Goal: Transaction & Acquisition: Purchase product/service

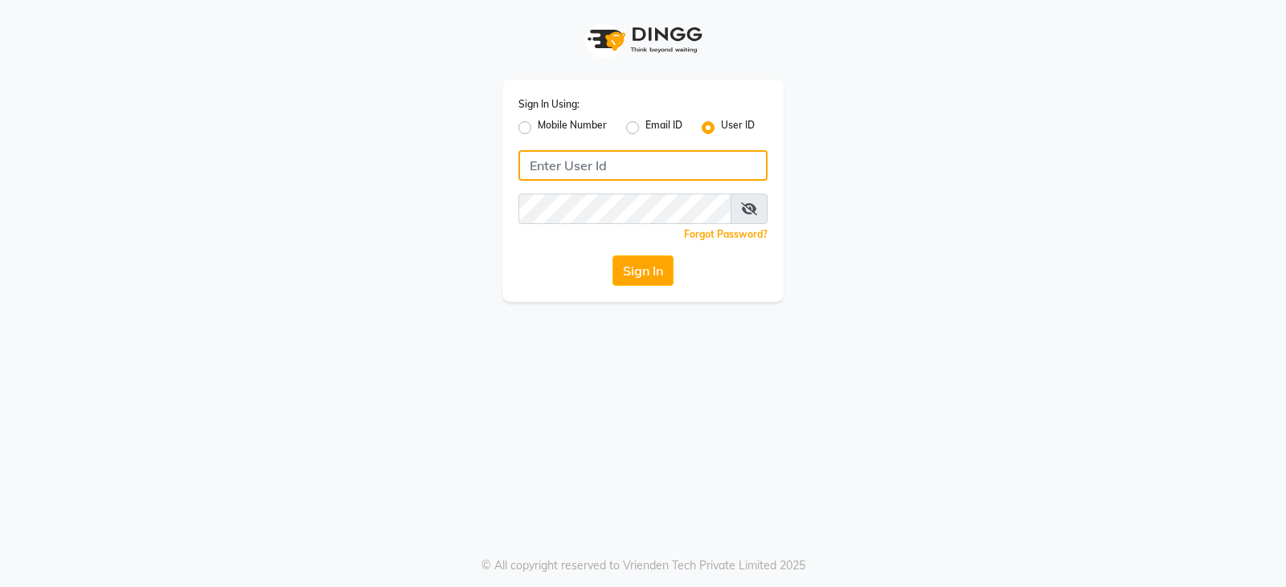
type input "ccoralsalon"
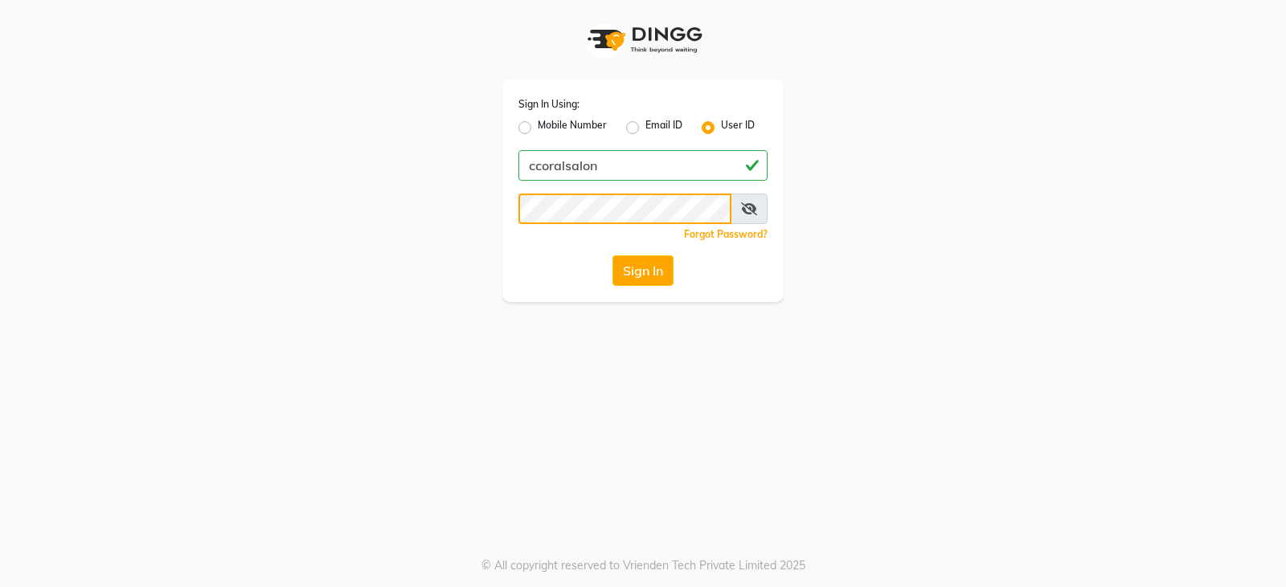
click at [397, 224] on div "Sign In Using: Mobile Number Email ID User ID ccoralsalon Remember me Forgot Pa…" at bounding box center [643, 151] width 916 height 302
click at [515, 363] on div "Sign In Using: Mobile Number Email ID User ID ccoralsalon Remember me Forgot Pa…" at bounding box center [643, 293] width 1286 height 587
click at [746, 211] on icon at bounding box center [749, 209] width 16 height 13
click at [657, 261] on button "Sign In" at bounding box center [642, 271] width 61 height 31
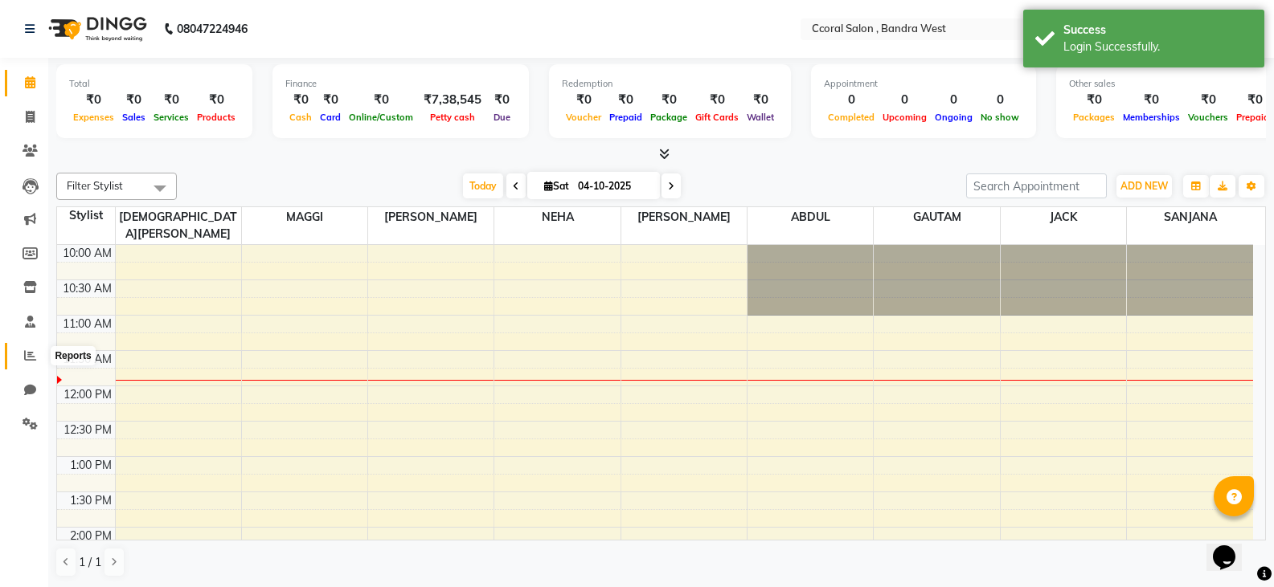
click at [39, 356] on span at bounding box center [30, 356] width 28 height 18
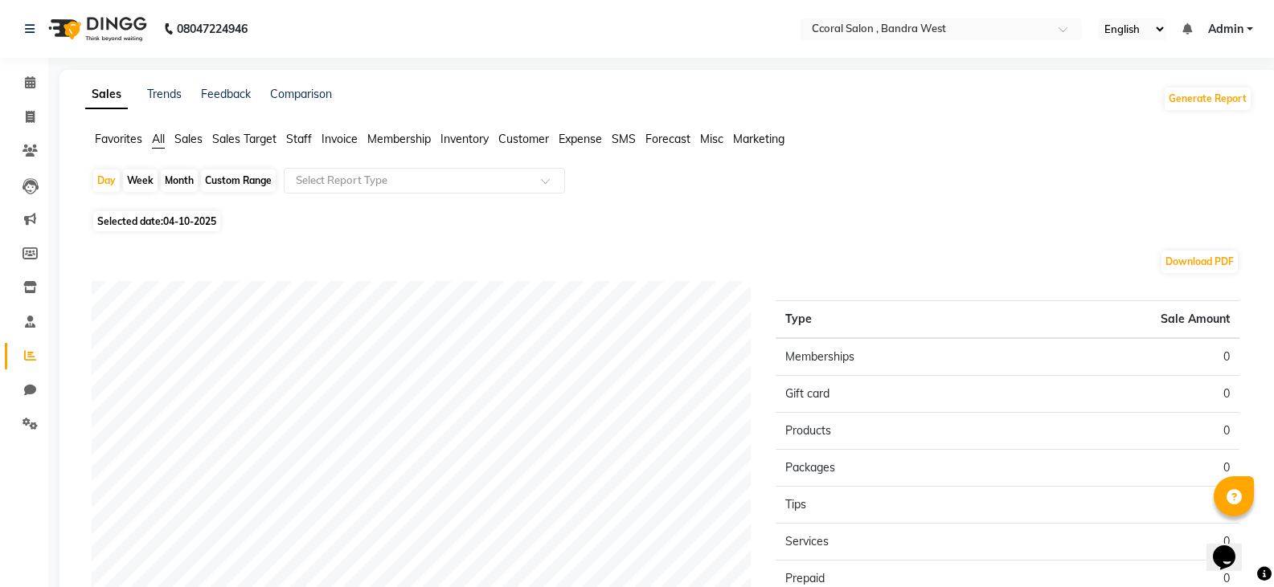
click at [101, 98] on link "Sales" at bounding box center [106, 94] width 43 height 29
click at [183, 88] on div "Sales Trends Feedback Comparison" at bounding box center [208, 99] width 247 height 26
click at [169, 95] on link "Trends" at bounding box center [164, 94] width 35 height 14
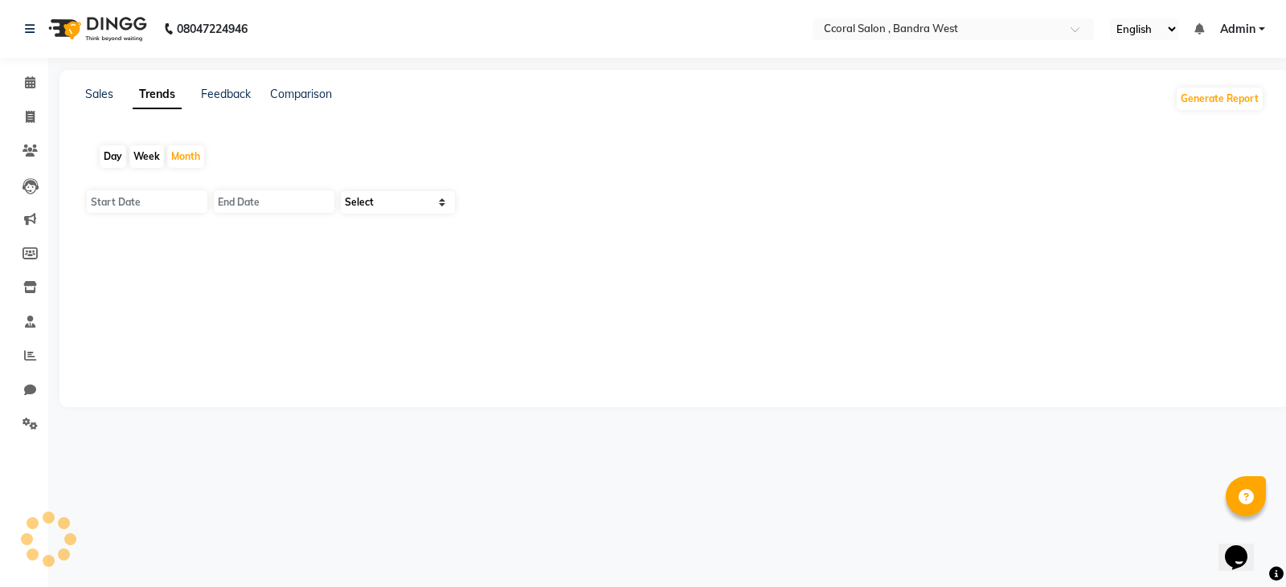
type input "01-10-2025"
type input "[DATE]"
select select "by_client"
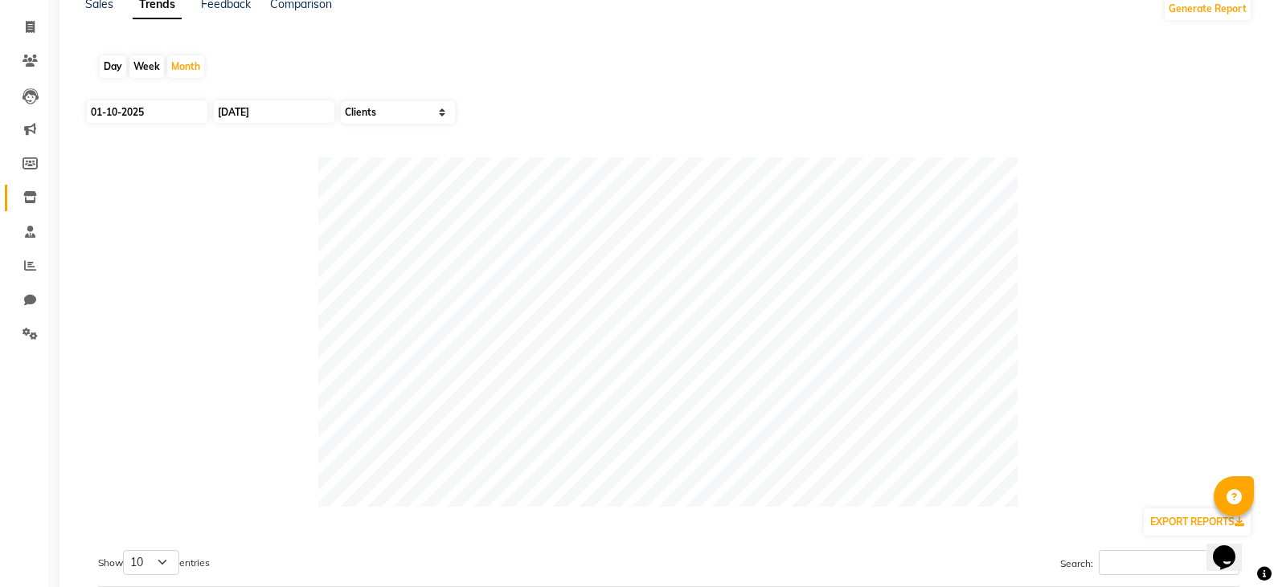
scroll to position [10, 0]
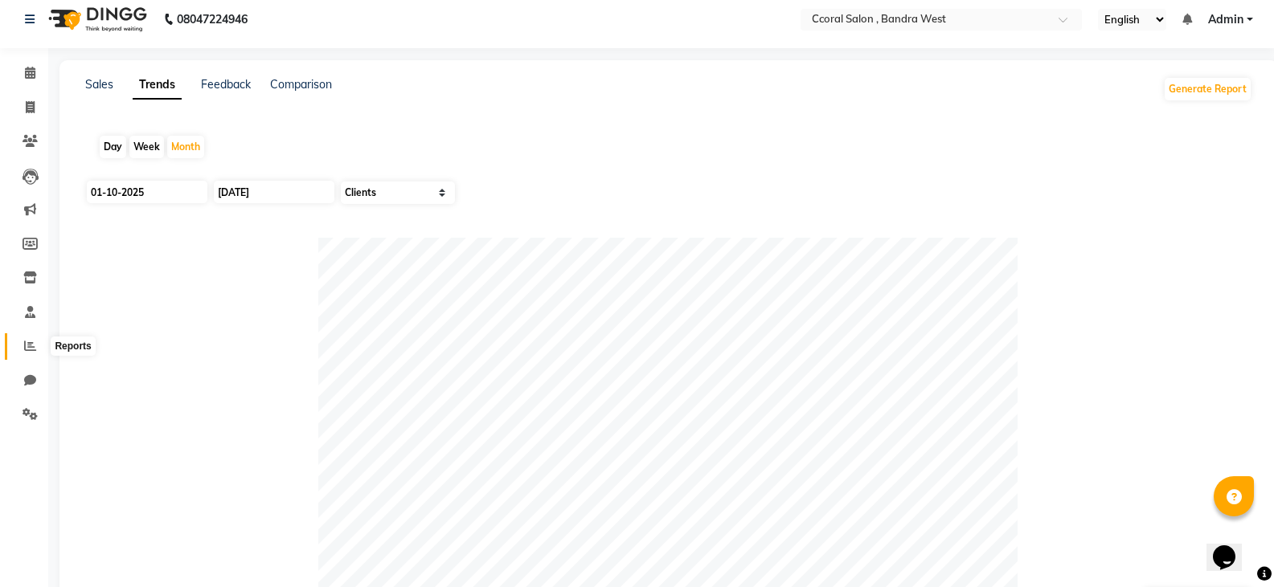
click at [33, 346] on icon at bounding box center [30, 346] width 12 height 12
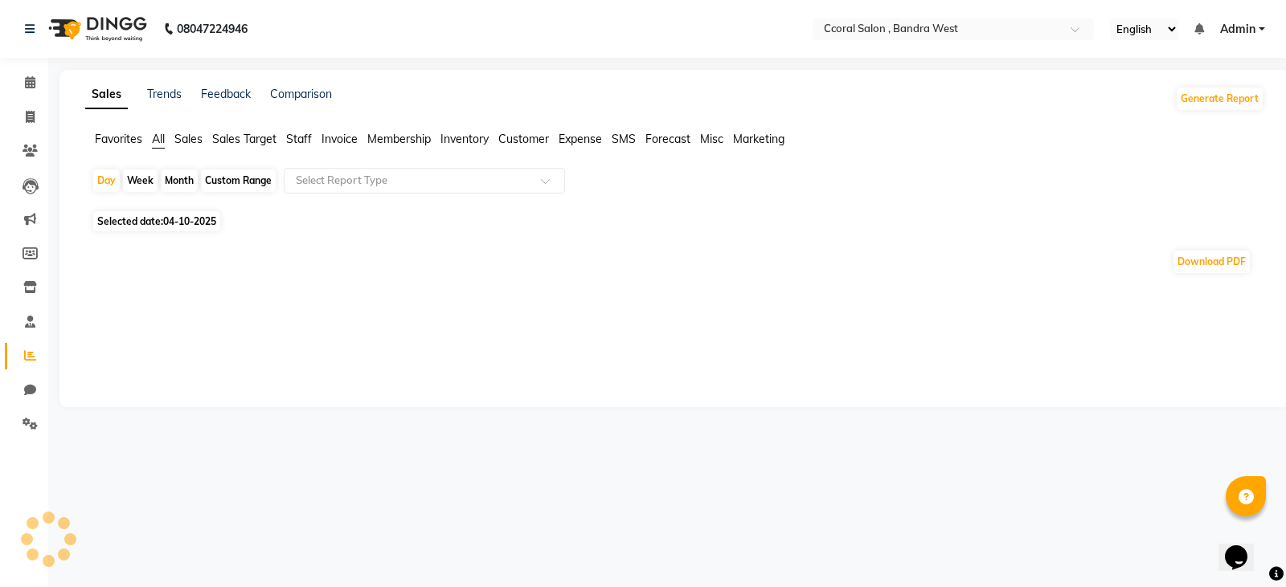
click at [235, 172] on div "Custom Range" at bounding box center [238, 181] width 75 height 23
select select "10"
select select "2025"
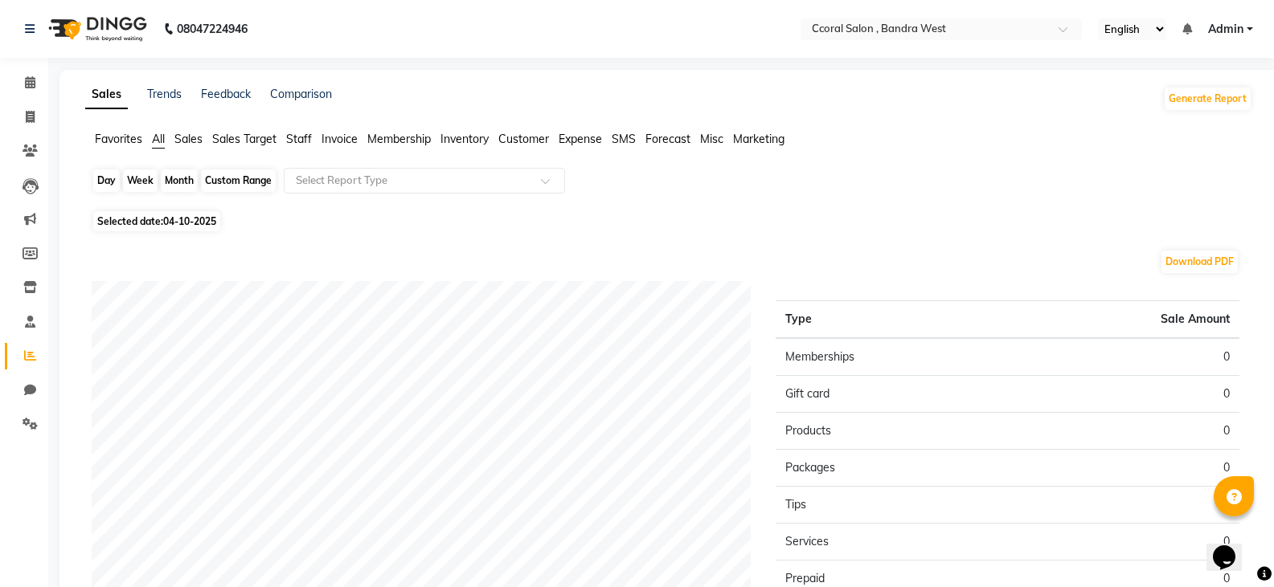
click at [241, 178] on div "Custom Range" at bounding box center [238, 181] width 75 height 23
select select "10"
select select "2025"
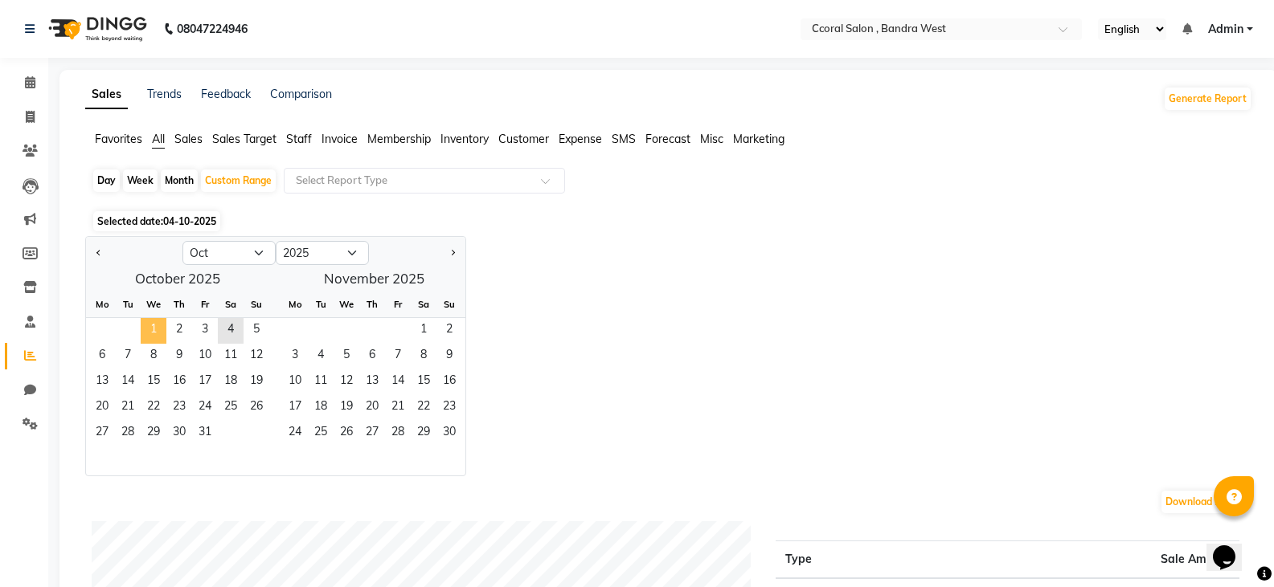
click at [146, 329] on span "1" at bounding box center [154, 331] width 26 height 26
click at [207, 426] on span "31" at bounding box center [205, 434] width 26 height 26
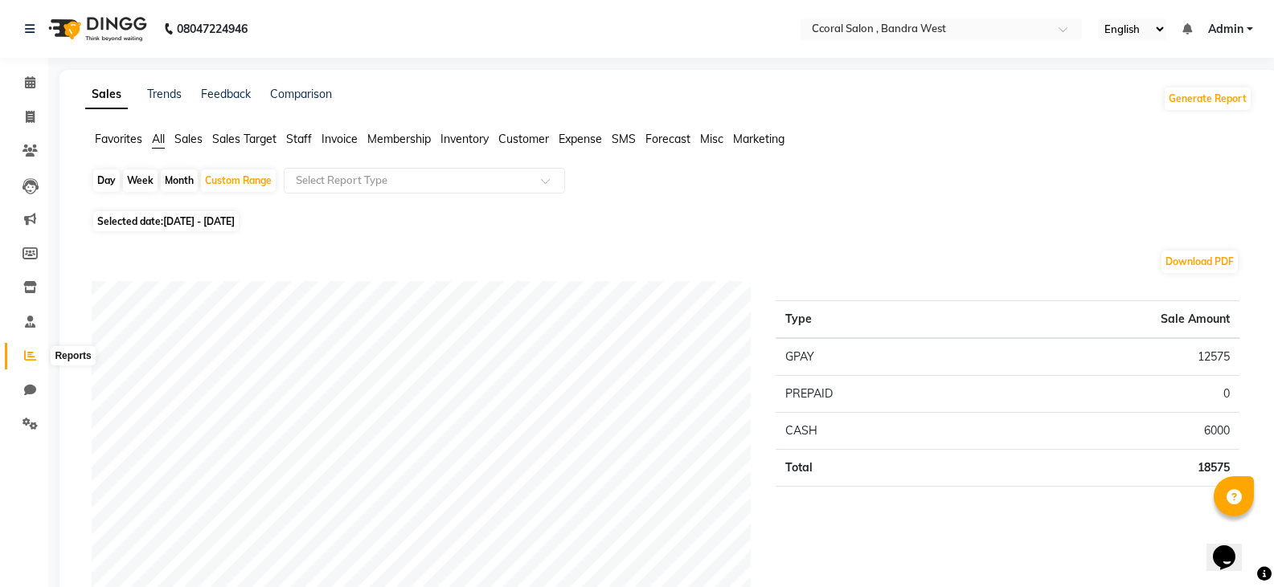
click at [39, 354] on span at bounding box center [30, 356] width 28 height 18
click at [31, 351] on icon at bounding box center [30, 356] width 12 height 12
click at [25, 85] on icon at bounding box center [30, 82] width 10 height 12
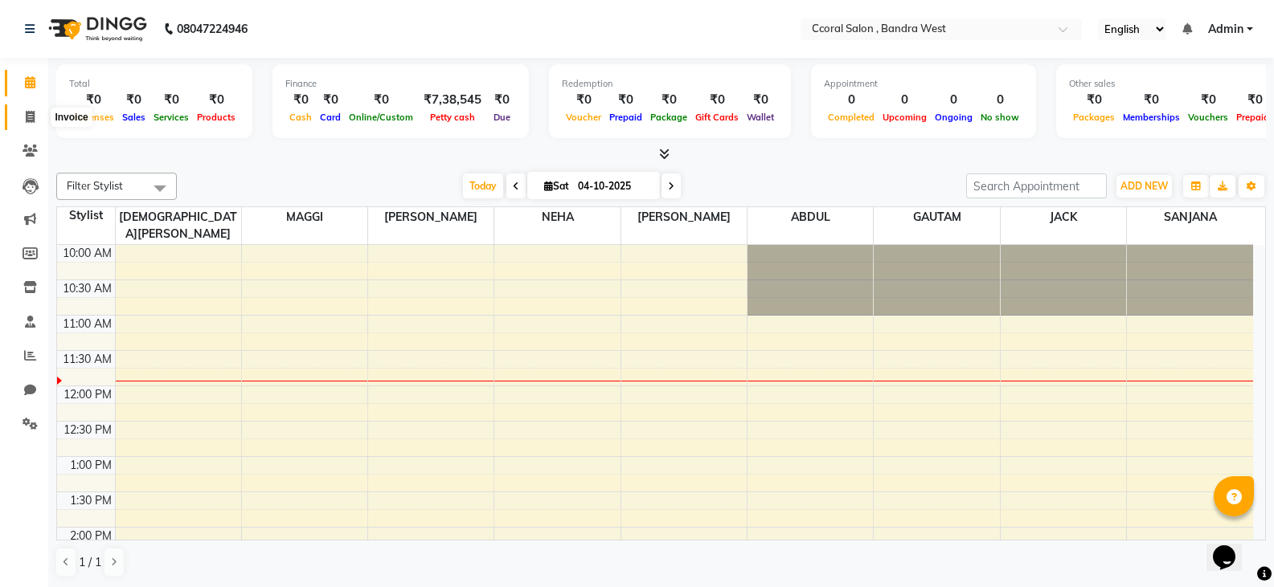
click at [30, 113] on icon at bounding box center [30, 117] width 9 height 12
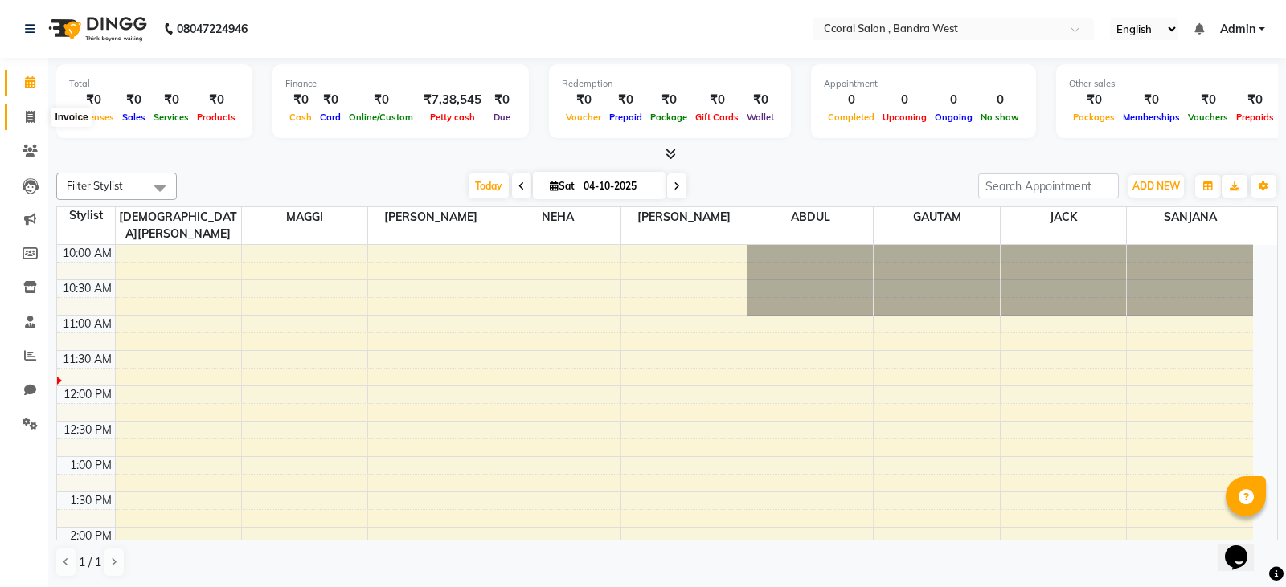
select select "service"
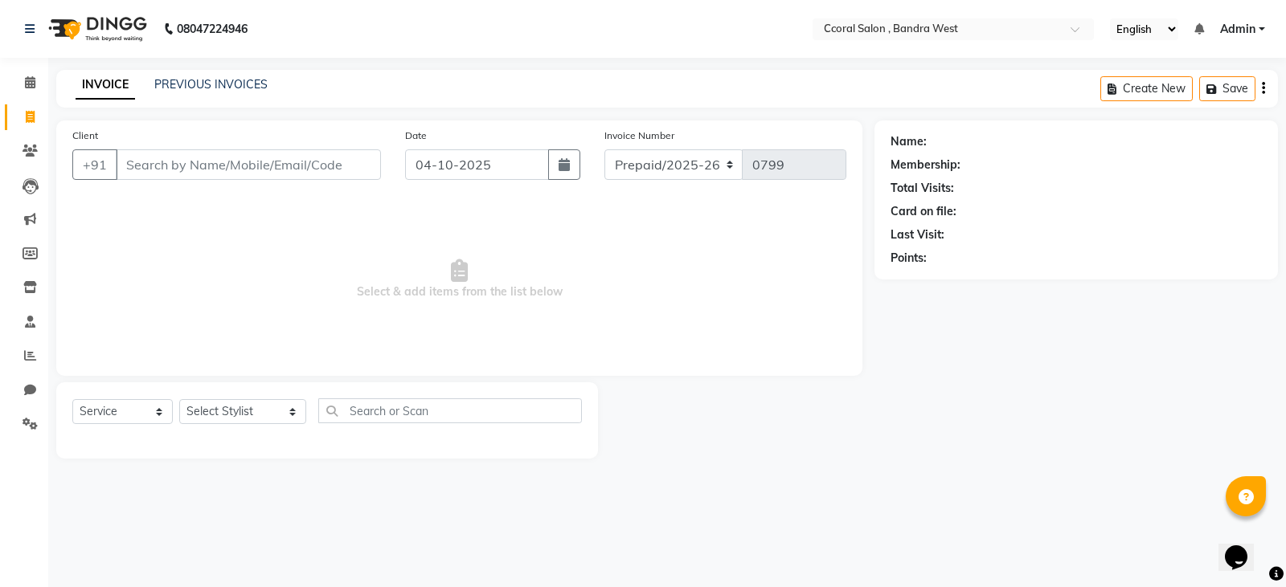
click at [247, 158] on input "Client" at bounding box center [248, 164] width 265 height 31
click at [170, 159] on input "Client" at bounding box center [248, 164] width 265 height 31
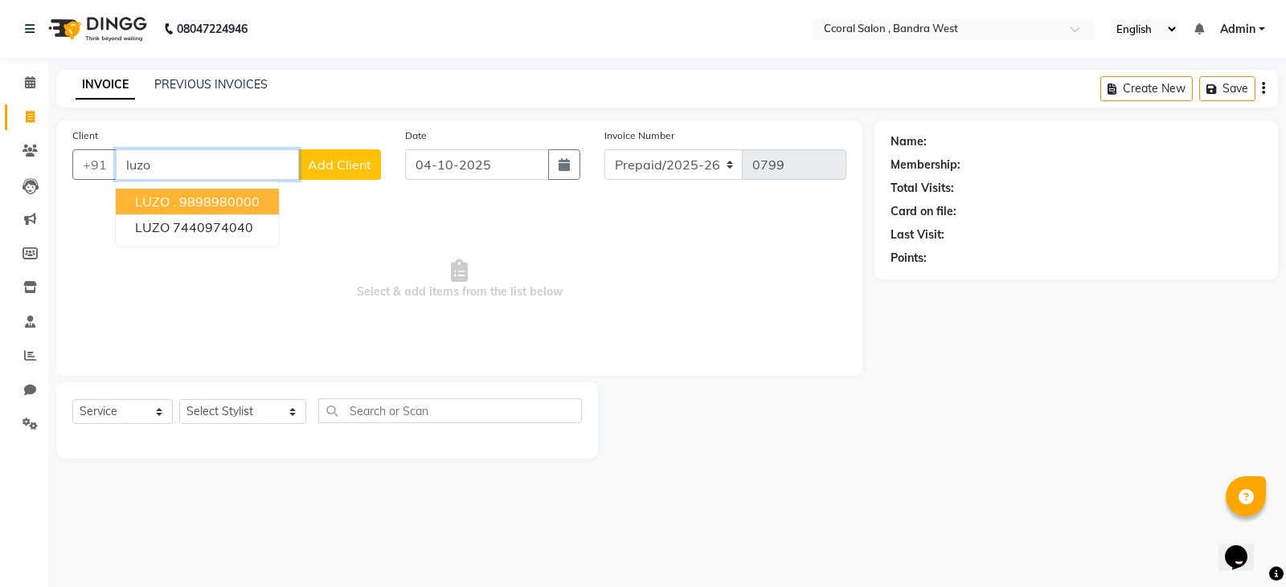
click at [190, 203] on ngb-highlight "9898980000" at bounding box center [219, 202] width 80 height 16
type input "9898980000"
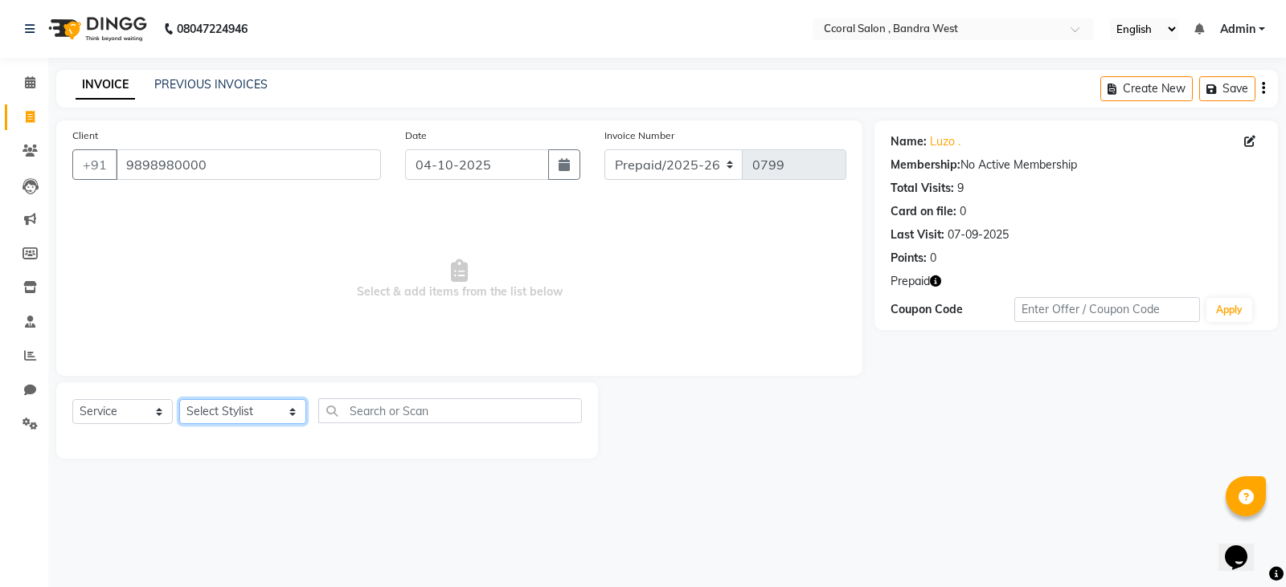
click at [229, 405] on select "Select Stylist [PERSON_NAME] [PERSON_NAME] [PERSON_NAME] NEHA PALLAVI [PERSON_N…" at bounding box center [242, 411] width 127 height 25
select select "89063"
click at [179, 399] on select "Select Stylist [PERSON_NAME] [PERSON_NAME] [PERSON_NAME] NEHA PALLAVI [PERSON_N…" at bounding box center [242, 411] width 127 height 25
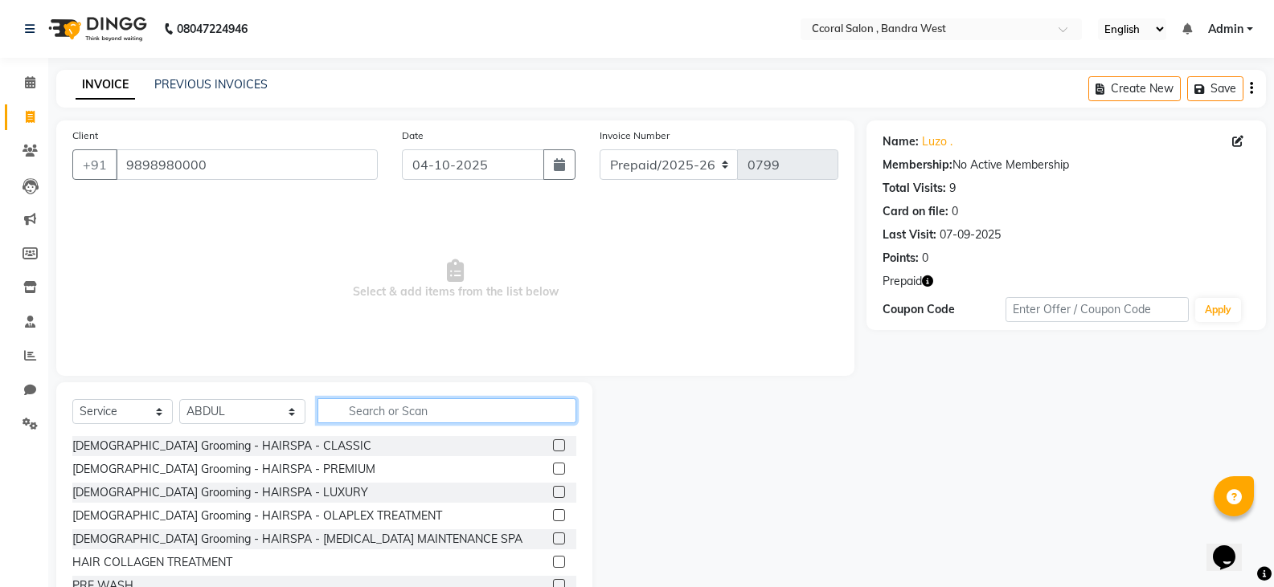
click at [329, 417] on input "text" at bounding box center [446, 411] width 259 height 25
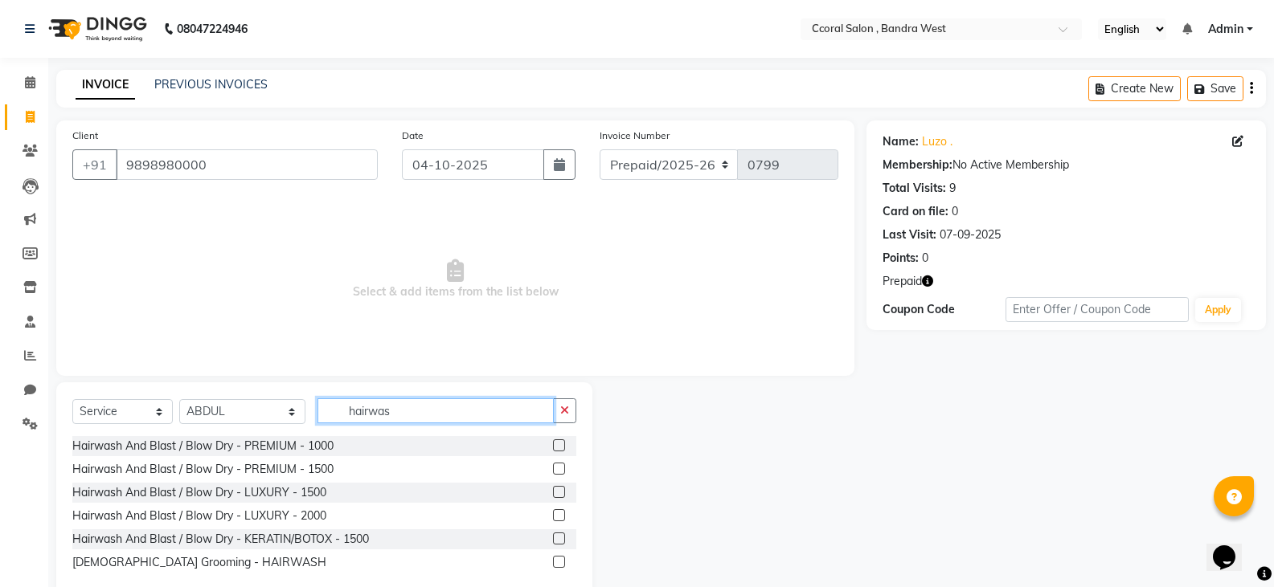
type input "hairwas"
click at [555, 468] on label at bounding box center [559, 469] width 12 height 12
click at [555, 468] on input "checkbox" at bounding box center [558, 470] width 10 height 10
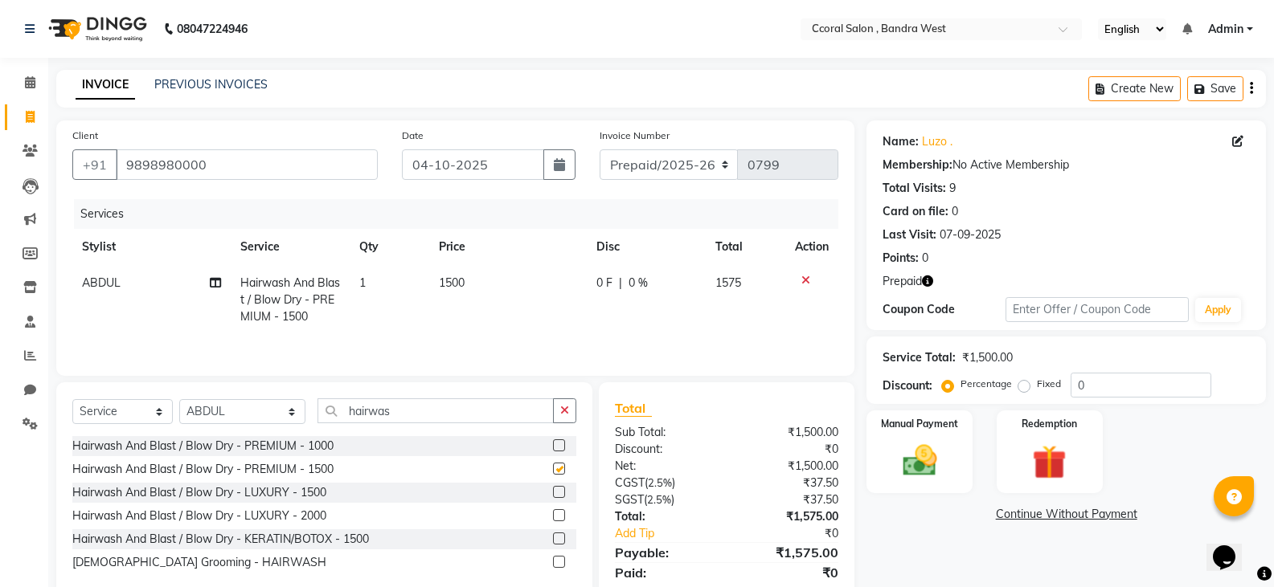
checkbox input "false"
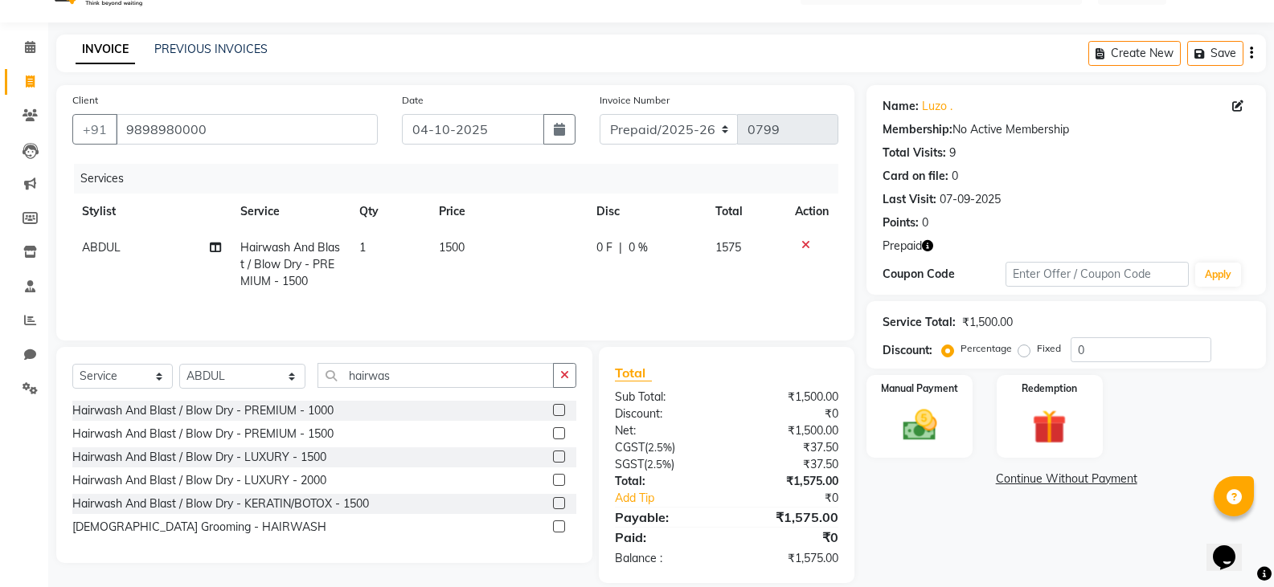
scroll to position [55, 0]
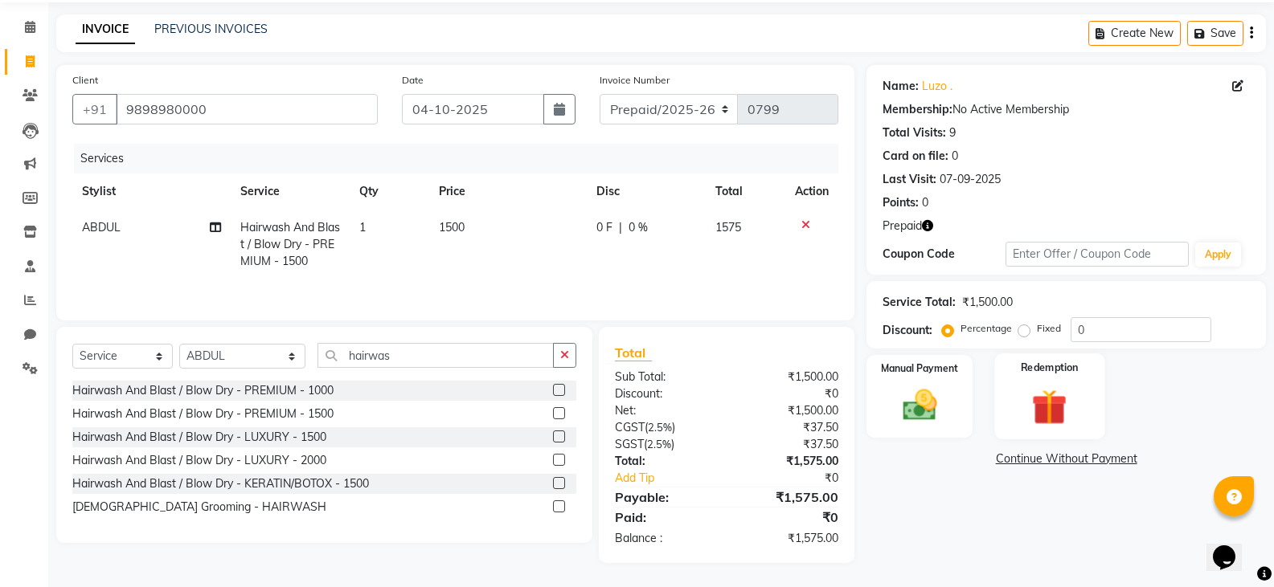
click at [1055, 397] on img at bounding box center [1049, 407] width 57 height 44
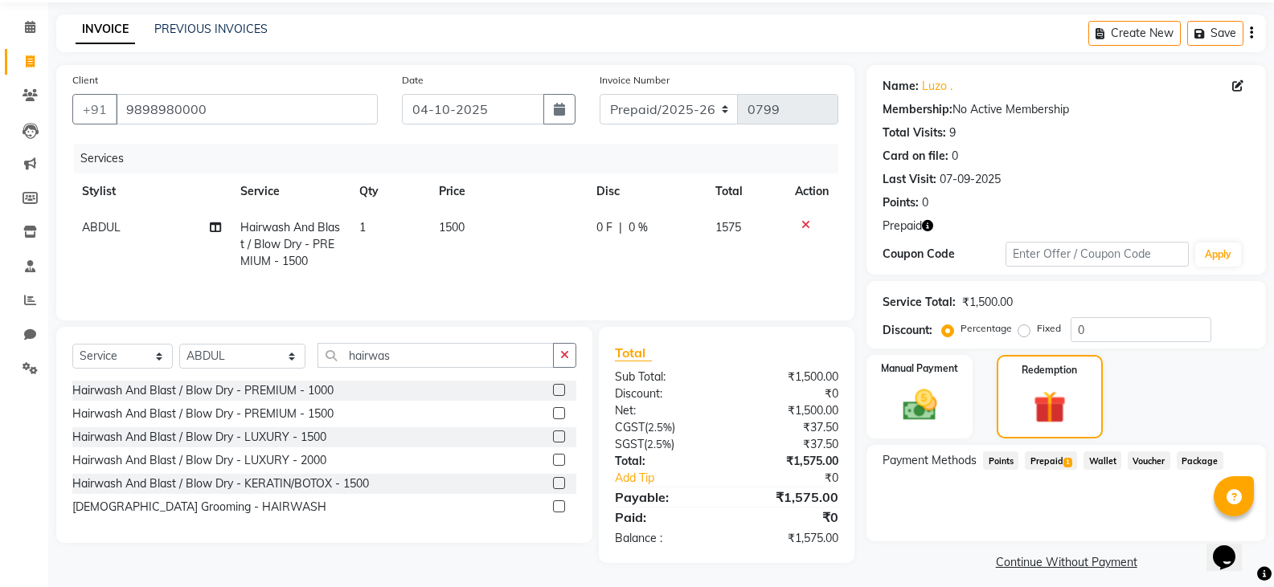
click at [1063, 464] on span "1" at bounding box center [1067, 463] width 9 height 10
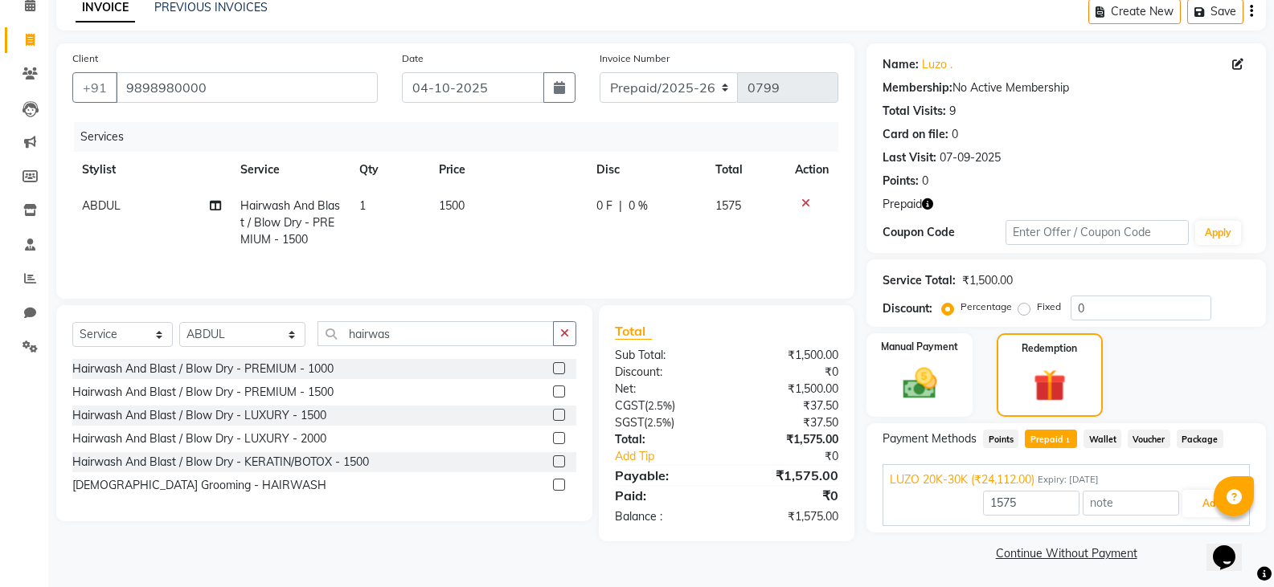
scroll to position [80, 0]
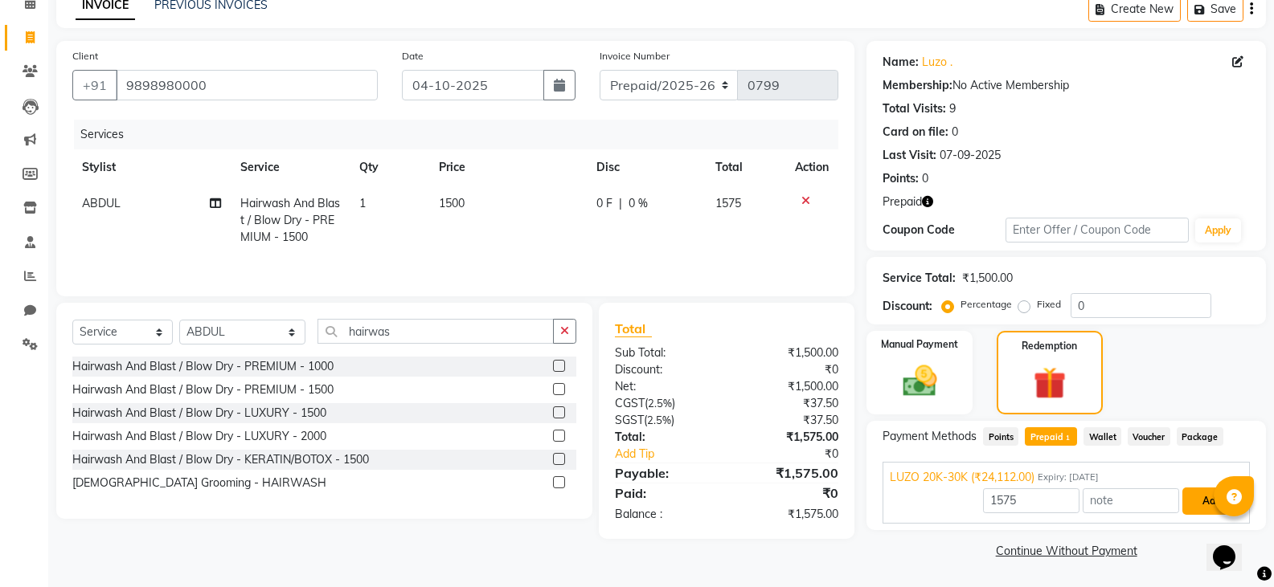
click at [1193, 502] on button "Add" at bounding box center [1211, 501] width 59 height 27
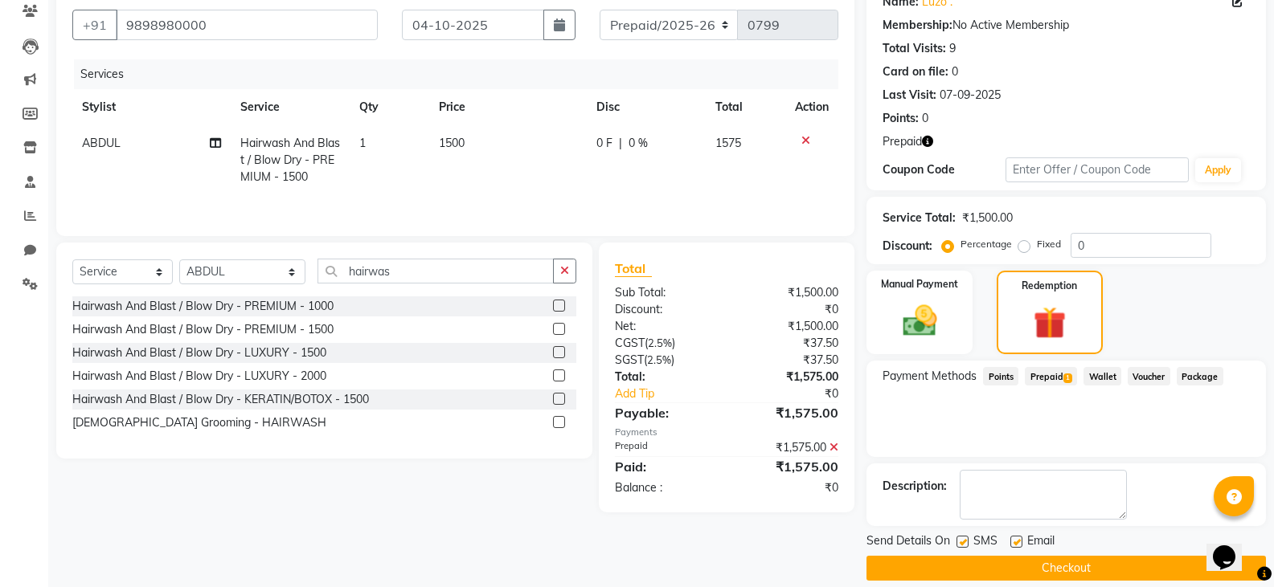
scroll to position [158, 0]
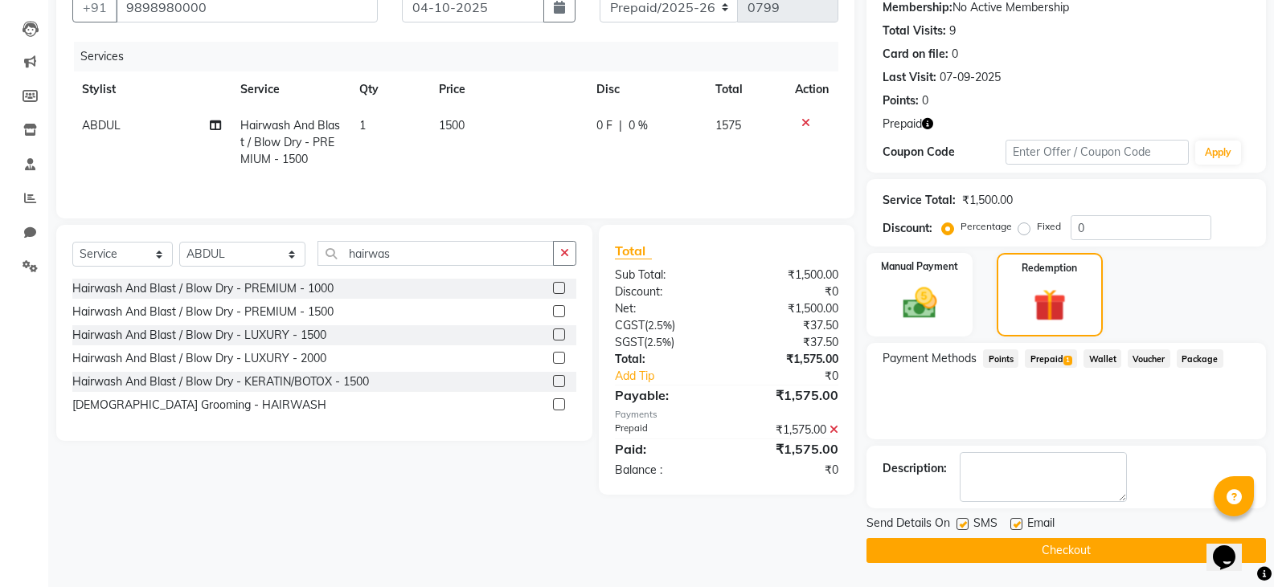
click at [1061, 543] on button "Checkout" at bounding box center [1065, 550] width 399 height 25
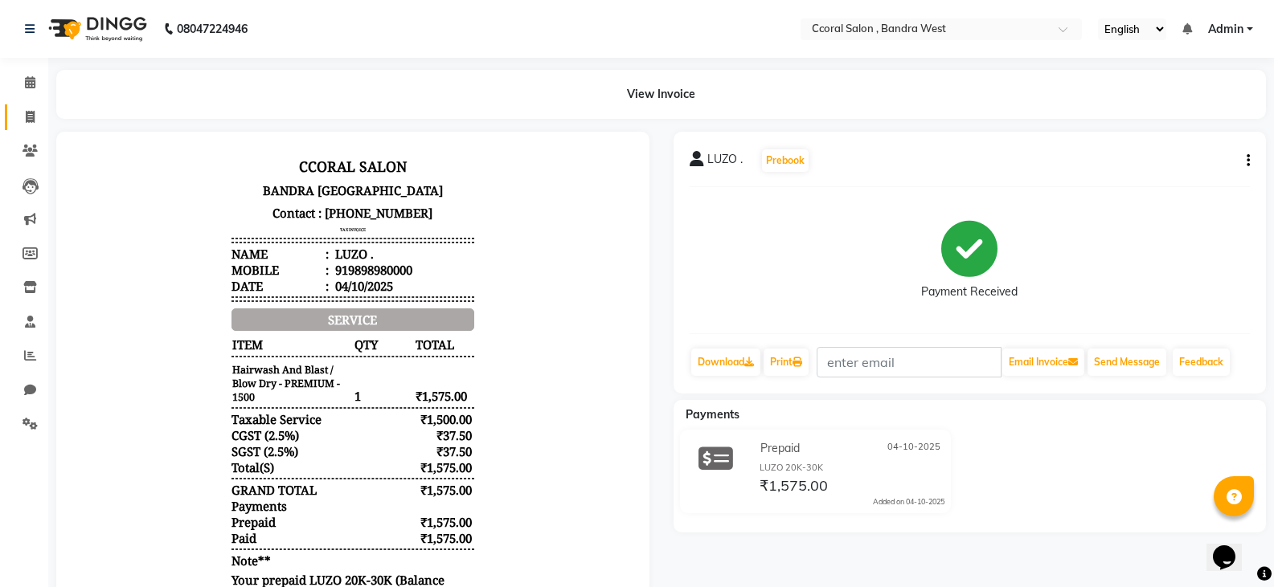
scroll to position [13, 0]
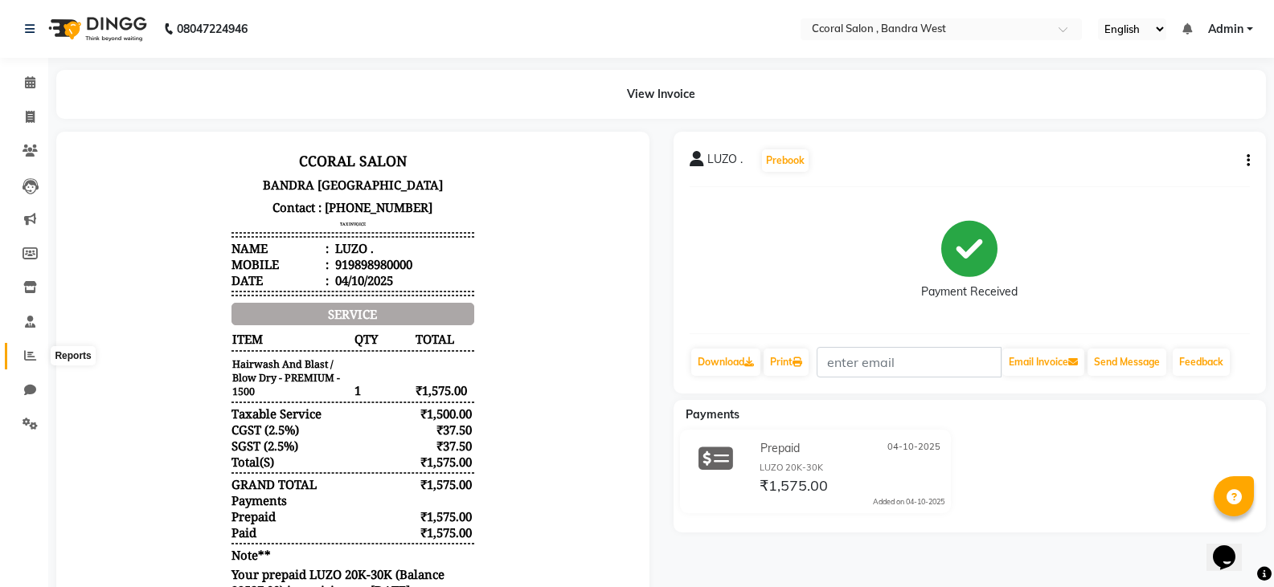
click at [21, 357] on span at bounding box center [30, 356] width 28 height 18
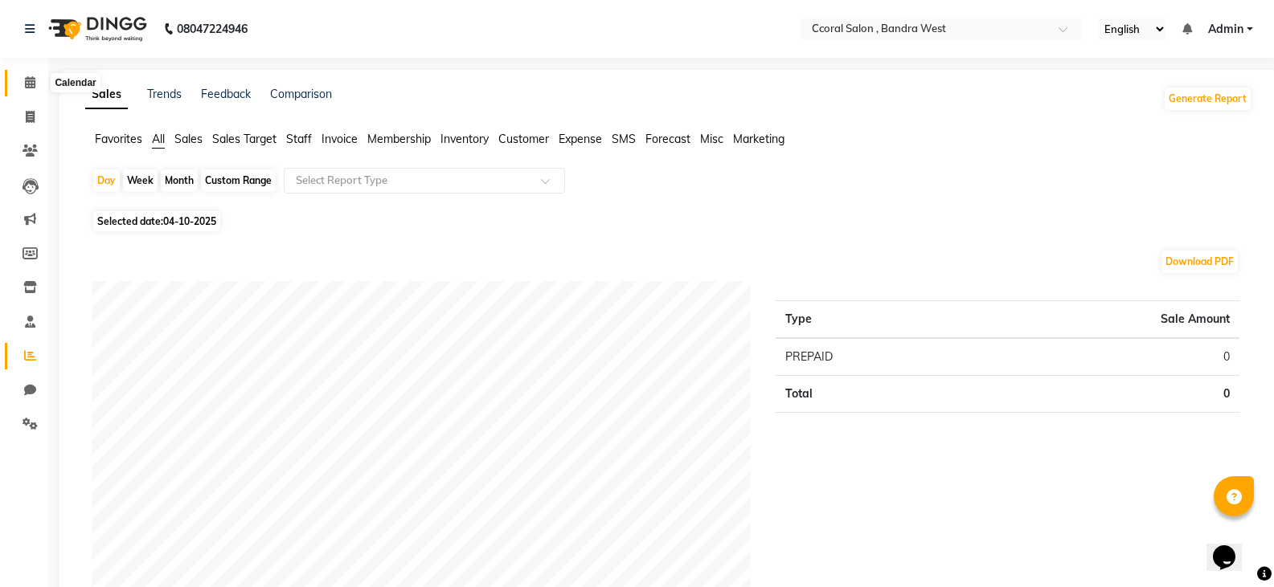
click at [31, 87] on icon at bounding box center [30, 82] width 10 height 12
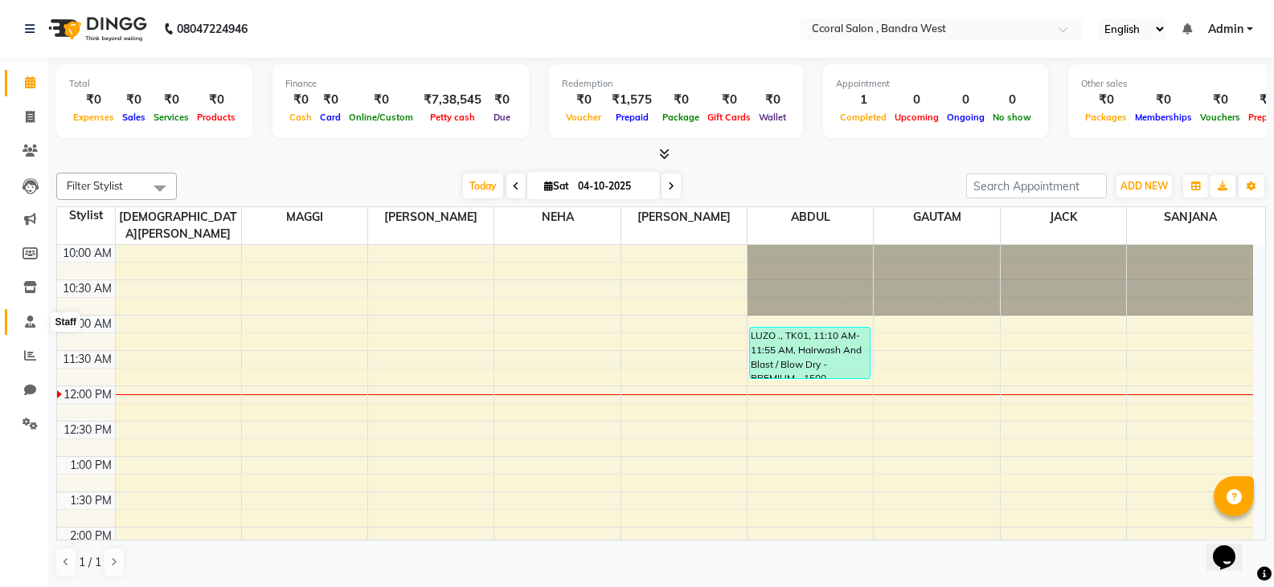
click at [28, 328] on span at bounding box center [30, 322] width 28 height 18
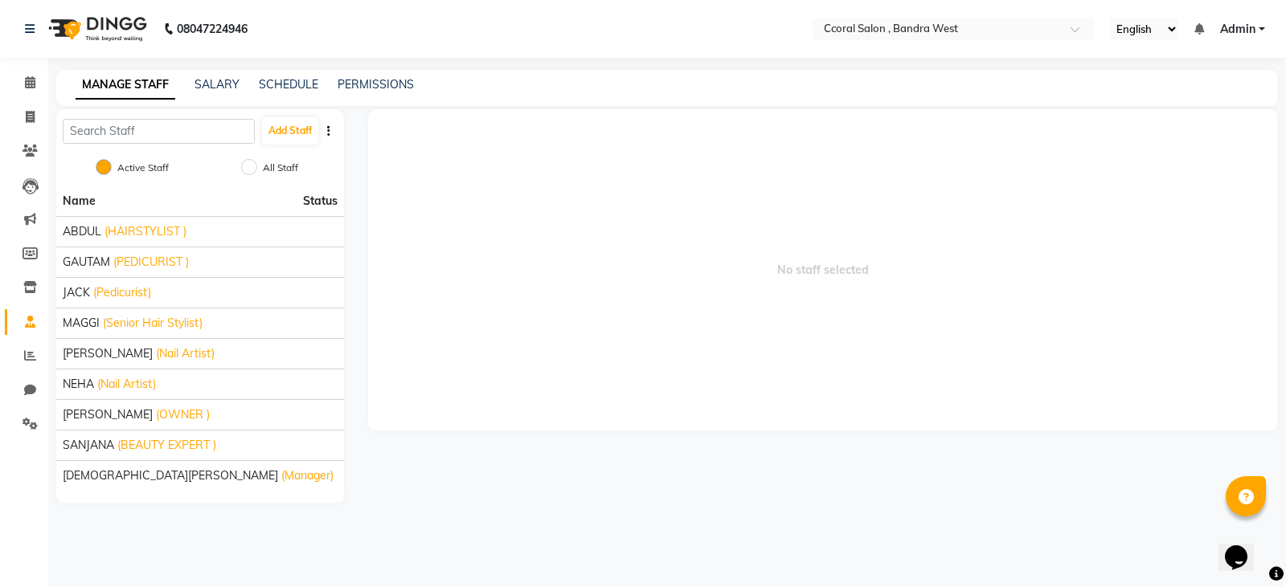
click at [239, 87] on div "MANAGE STAFF SALARY SCHEDULE PERMISSIONS" at bounding box center [657, 84] width 1202 height 17
click at [155, 80] on link "MANAGE STAFF" at bounding box center [126, 85] width 100 height 29
click at [219, 85] on link "SALARY" at bounding box center [216, 84] width 45 height 14
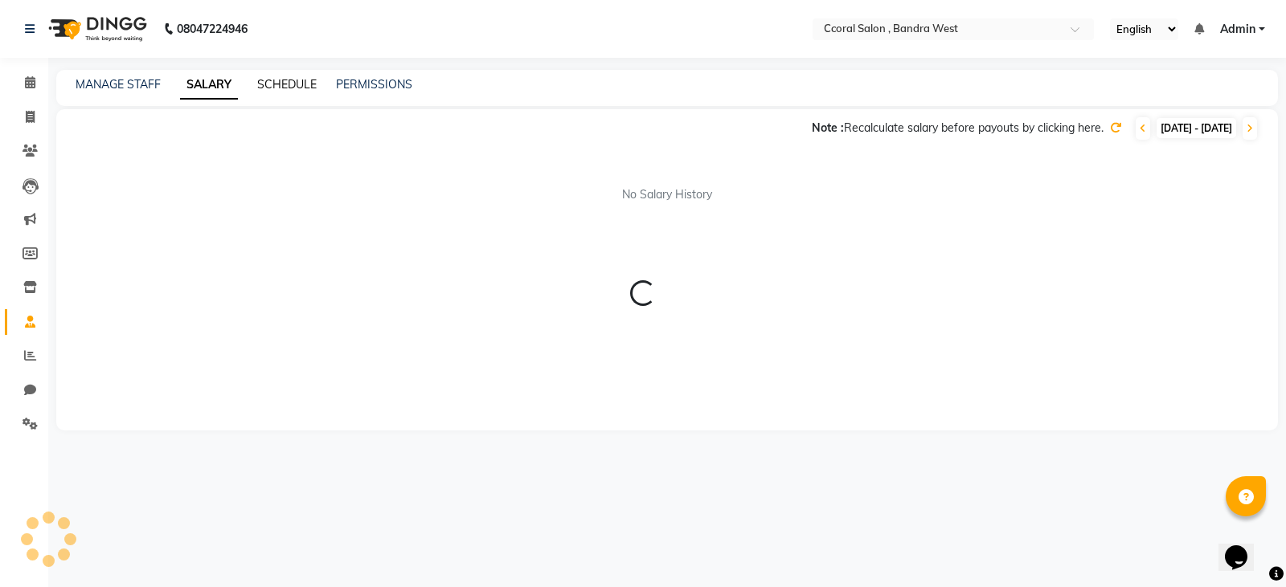
click at [301, 83] on link "SCHEDULE" at bounding box center [286, 84] width 59 height 14
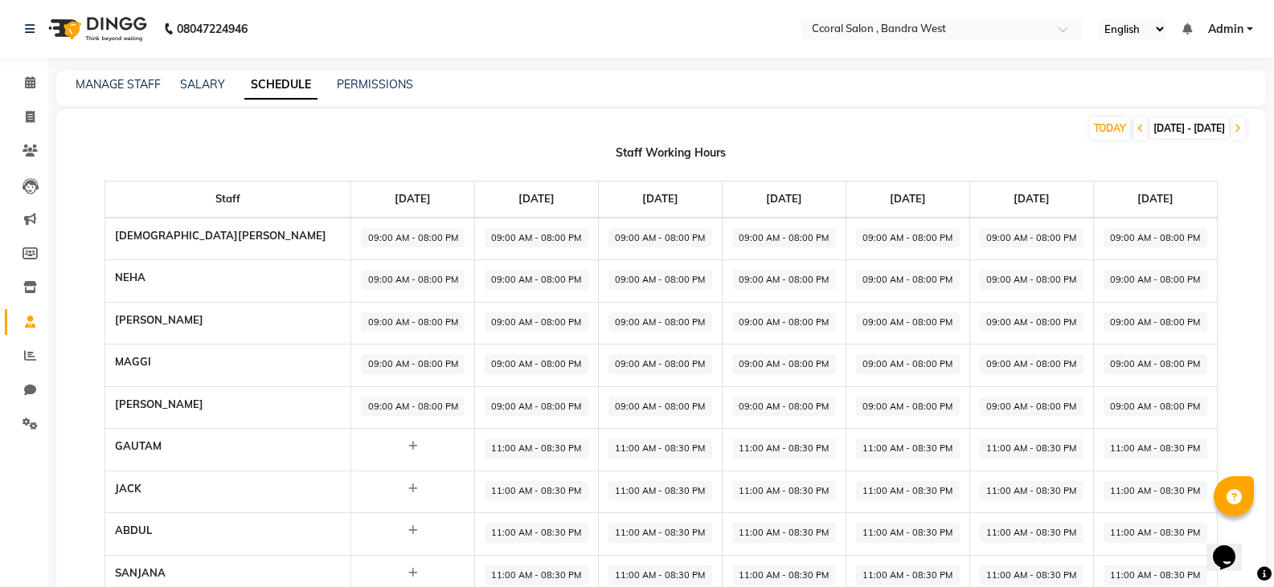
click at [402, 76] on div "MANAGE STAFF SALARY SCHEDULE PERMISSIONS" at bounding box center [661, 88] width 1210 height 36
click at [14, 84] on link "Calendar" at bounding box center [24, 83] width 39 height 27
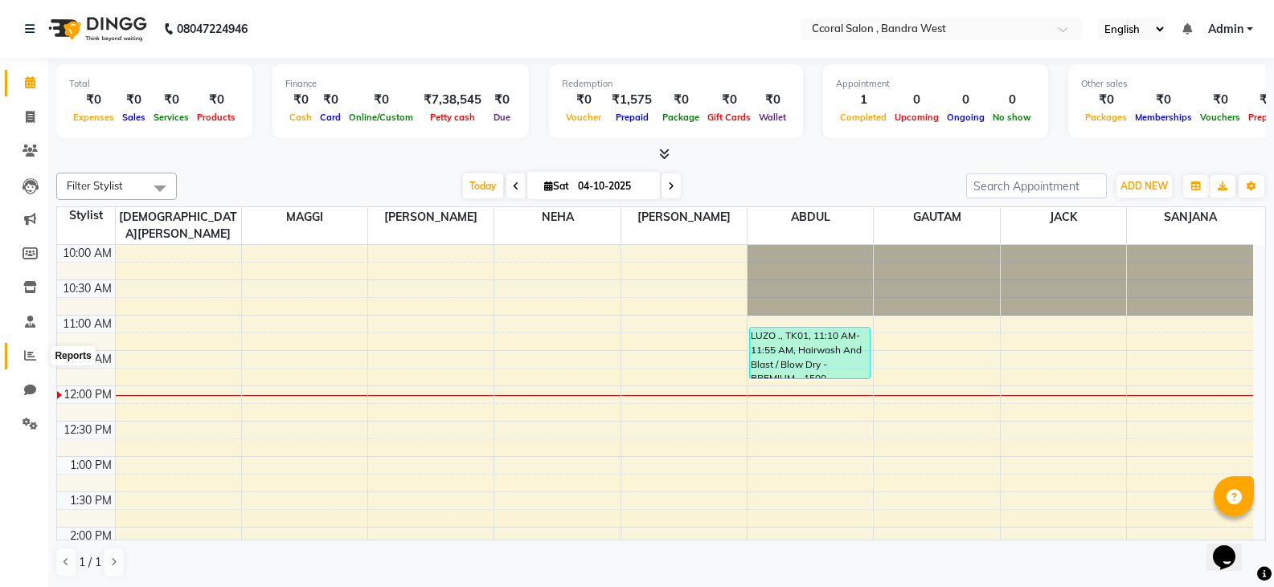
click at [24, 359] on icon at bounding box center [30, 356] width 12 height 12
